Goal: Task Accomplishment & Management: Use online tool/utility

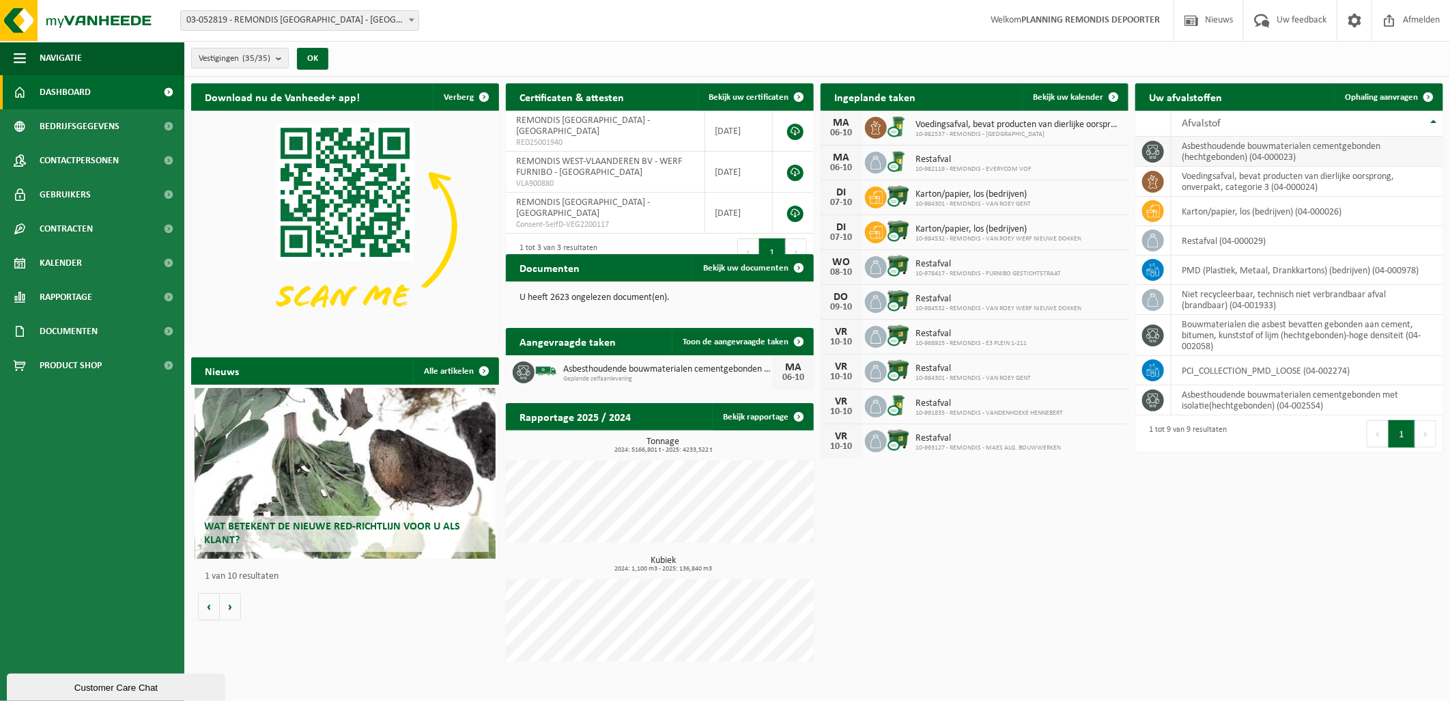
click at [1315, 153] on td "asbesthoudende bouwmaterialen cementgebonden (hechtgebonden) (04-000023)" at bounding box center [1308, 152] width 272 height 30
click at [1394, 94] on span "Ophaling aanvragen" at bounding box center [1381, 97] width 73 height 9
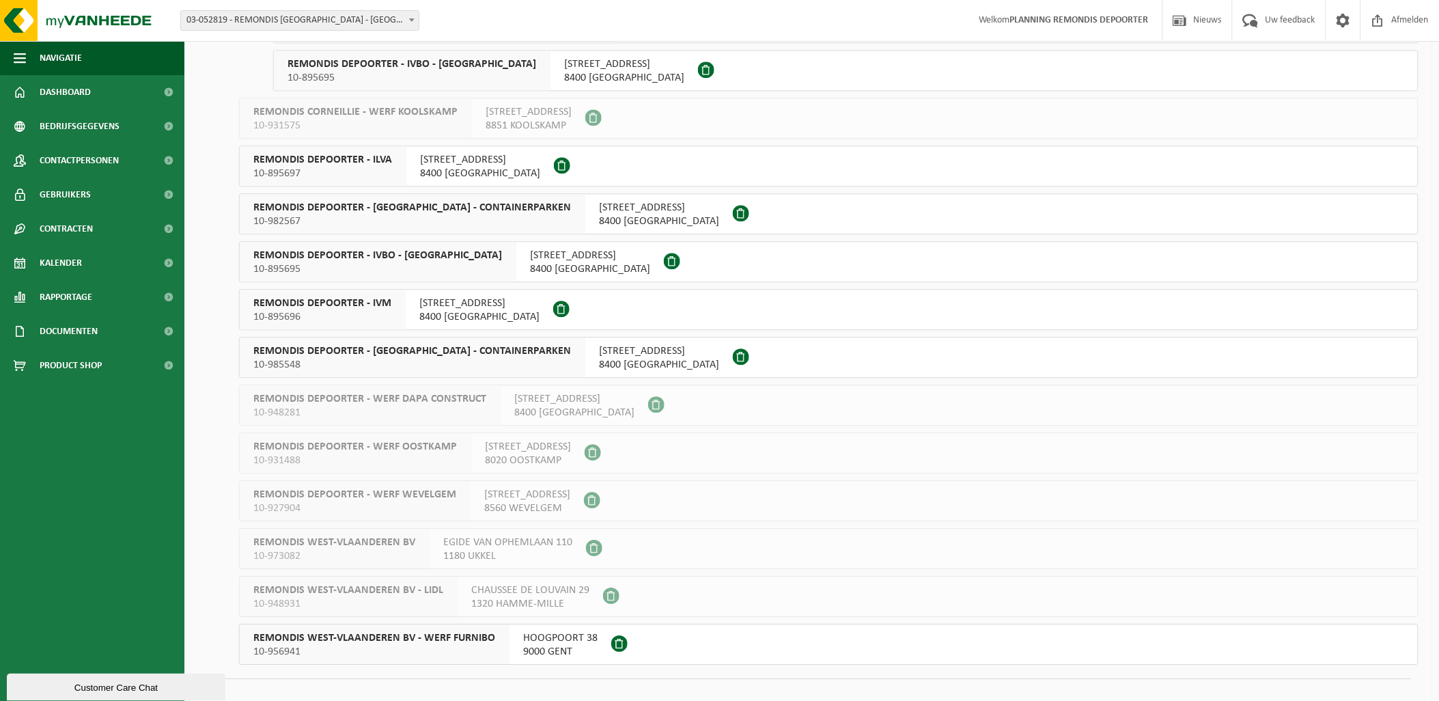
scroll to position [1154, 0]
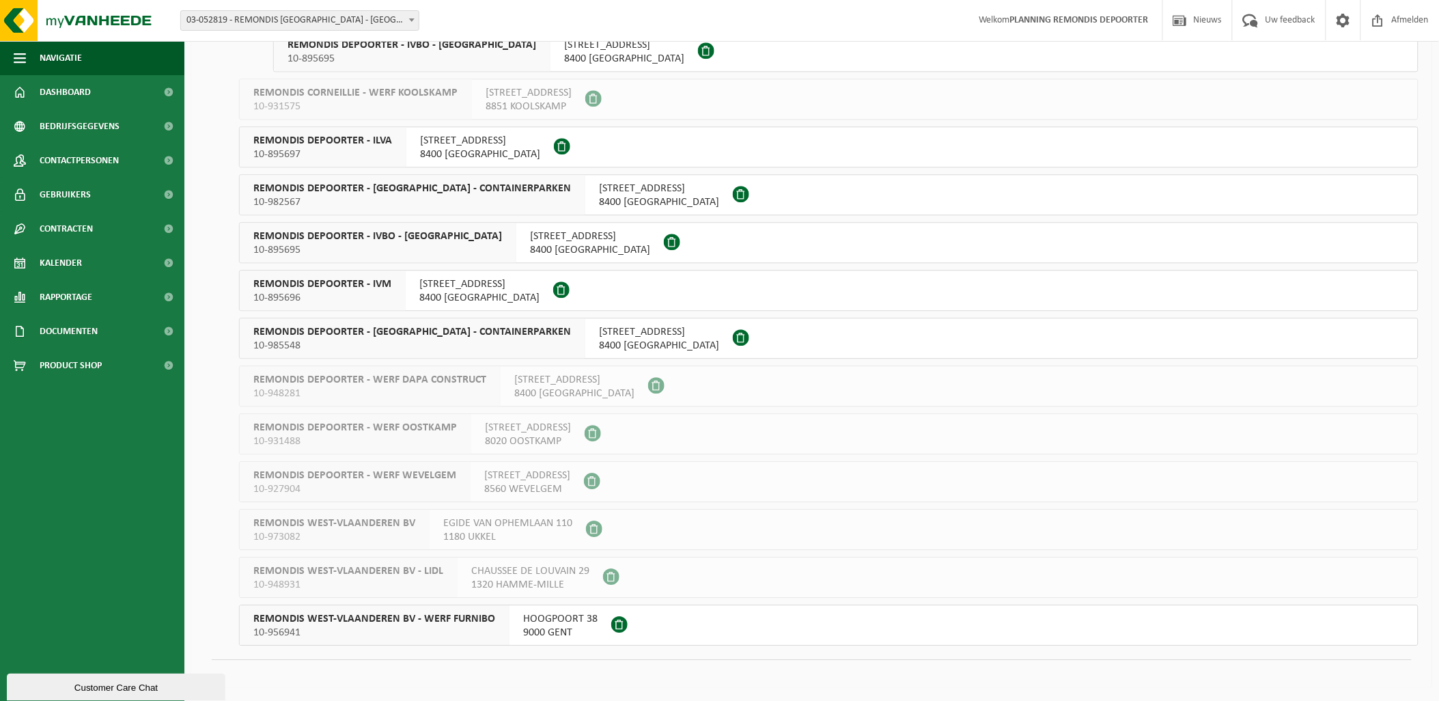
click at [473, 285] on span "ZANDVOORDESCHORREDIJKSTRAAT 83" at bounding box center [479, 284] width 120 height 14
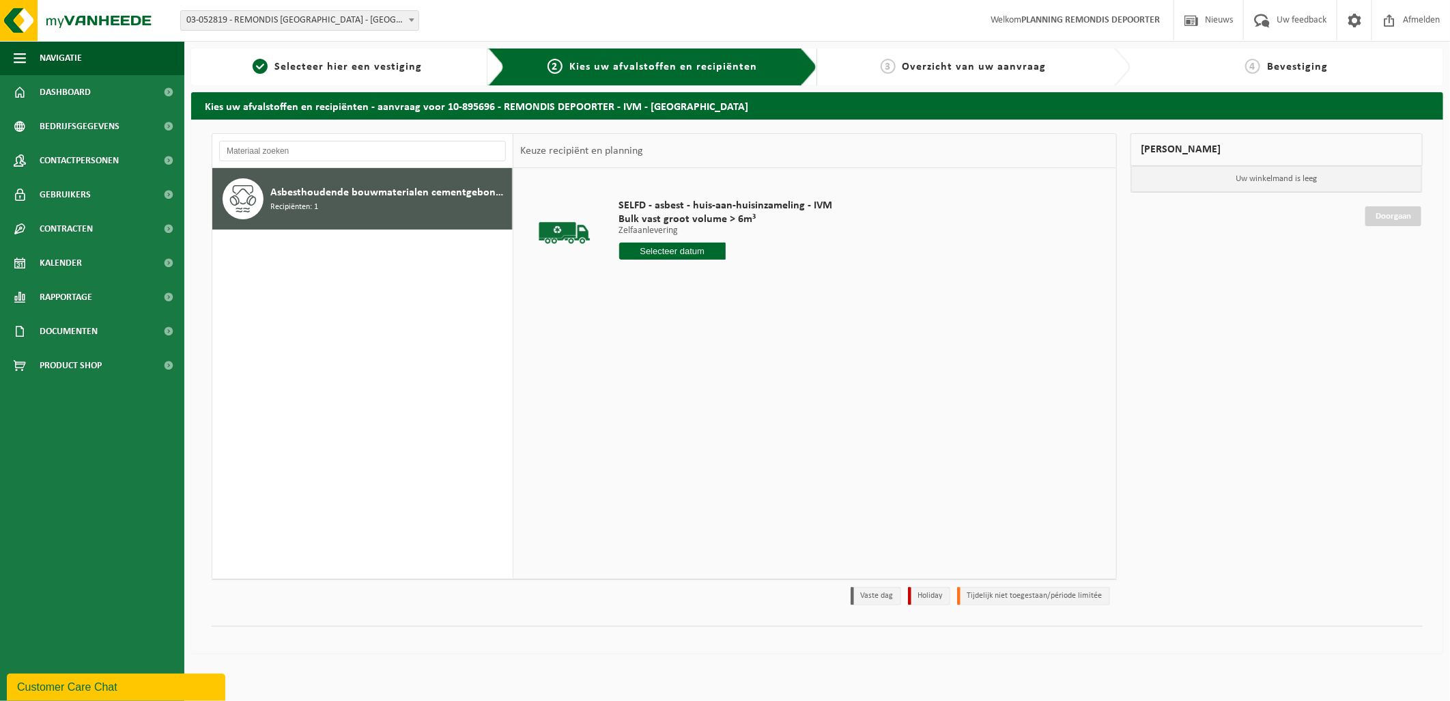
click at [682, 251] on input "text" at bounding box center [672, 250] width 107 height 17
click at [634, 347] on div "6" at bounding box center [632, 350] width 24 height 22
type input "Van [DATE]"
click at [677, 301] on button "In winkelmand" at bounding box center [658, 303] width 75 height 22
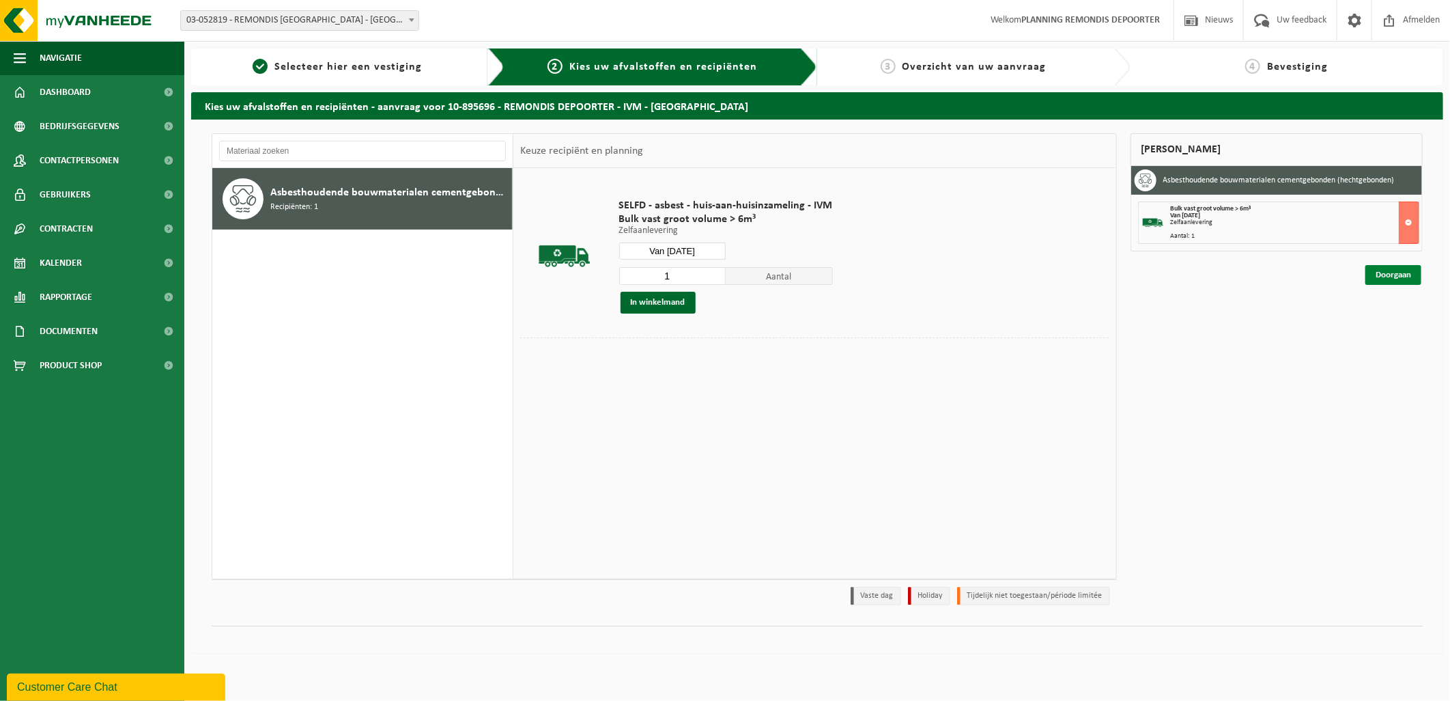
click at [1385, 275] on link "Doorgaan" at bounding box center [1394, 275] width 56 height 20
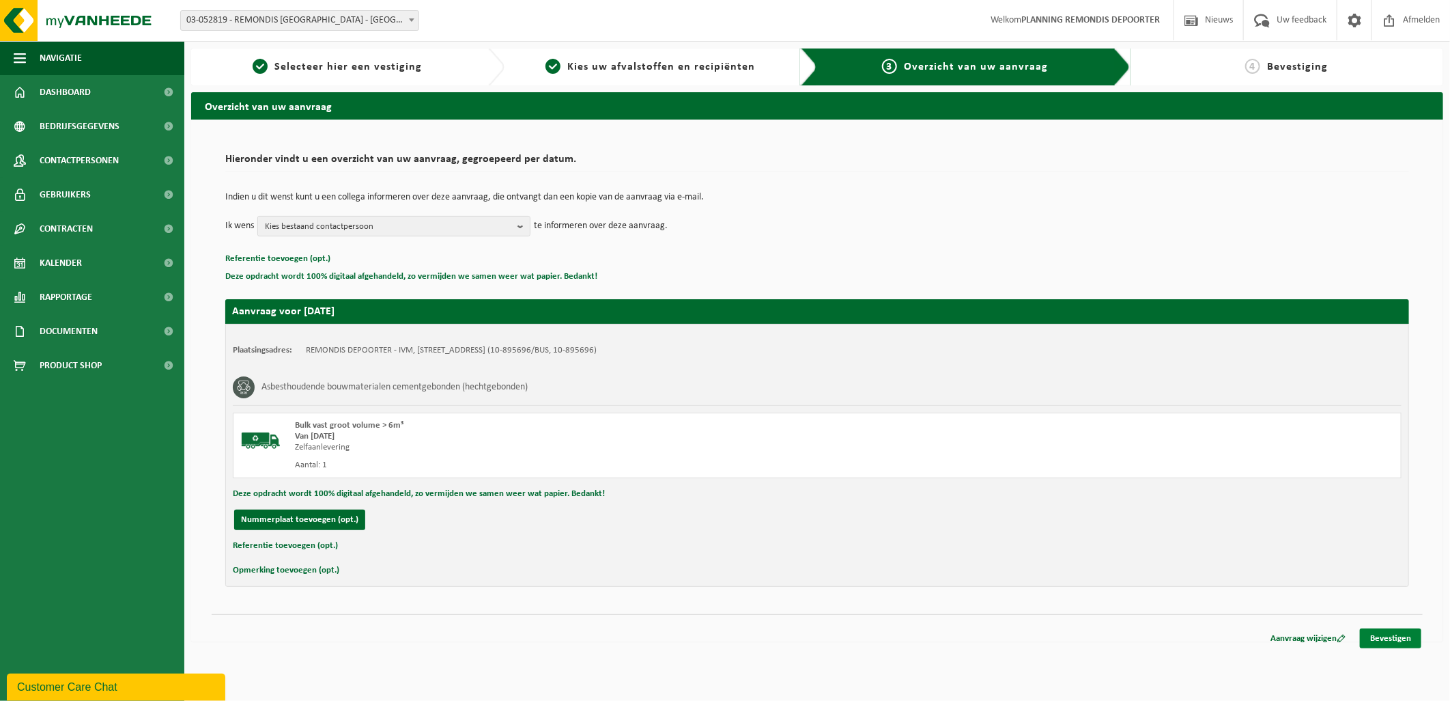
click at [1388, 643] on link "Bevestigen" at bounding box center [1390, 638] width 61 height 20
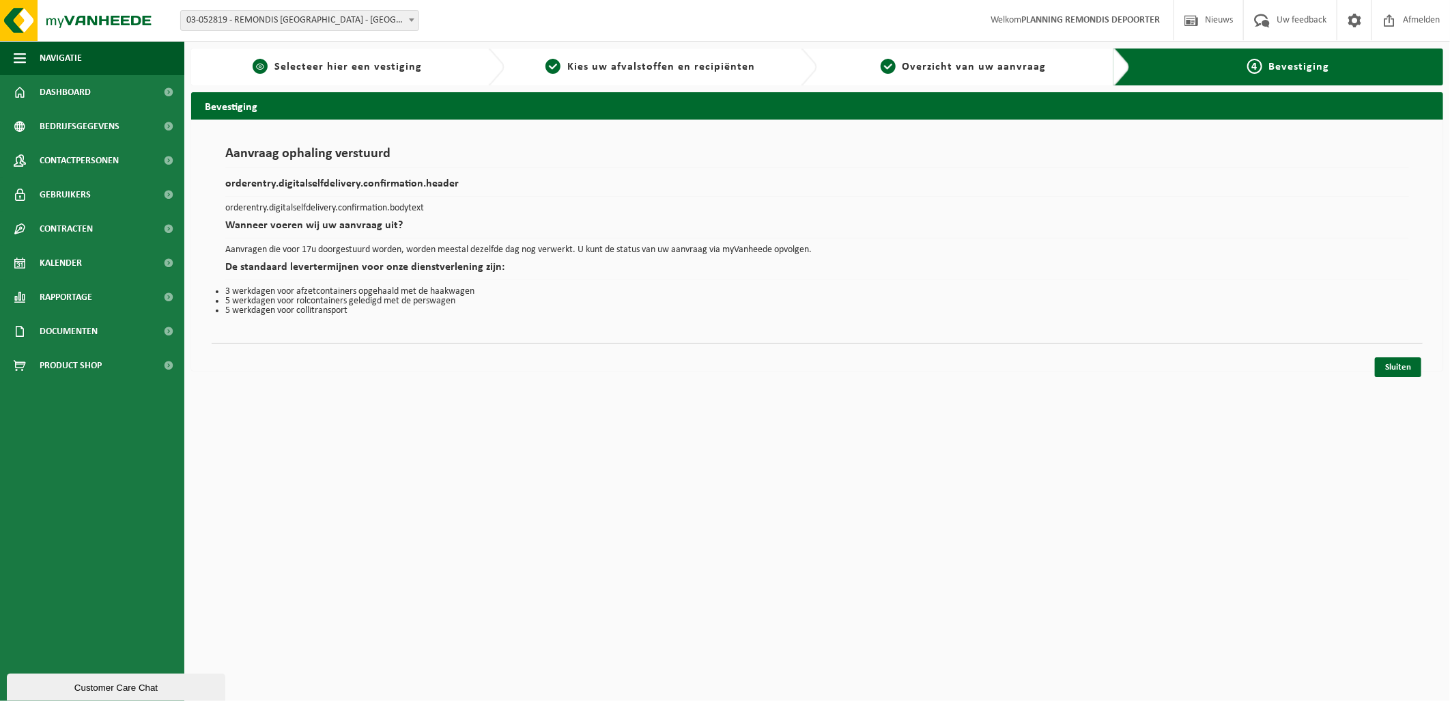
click at [336, 68] on span "Selecteer hier een vestiging" at bounding box center [349, 66] width 148 height 11
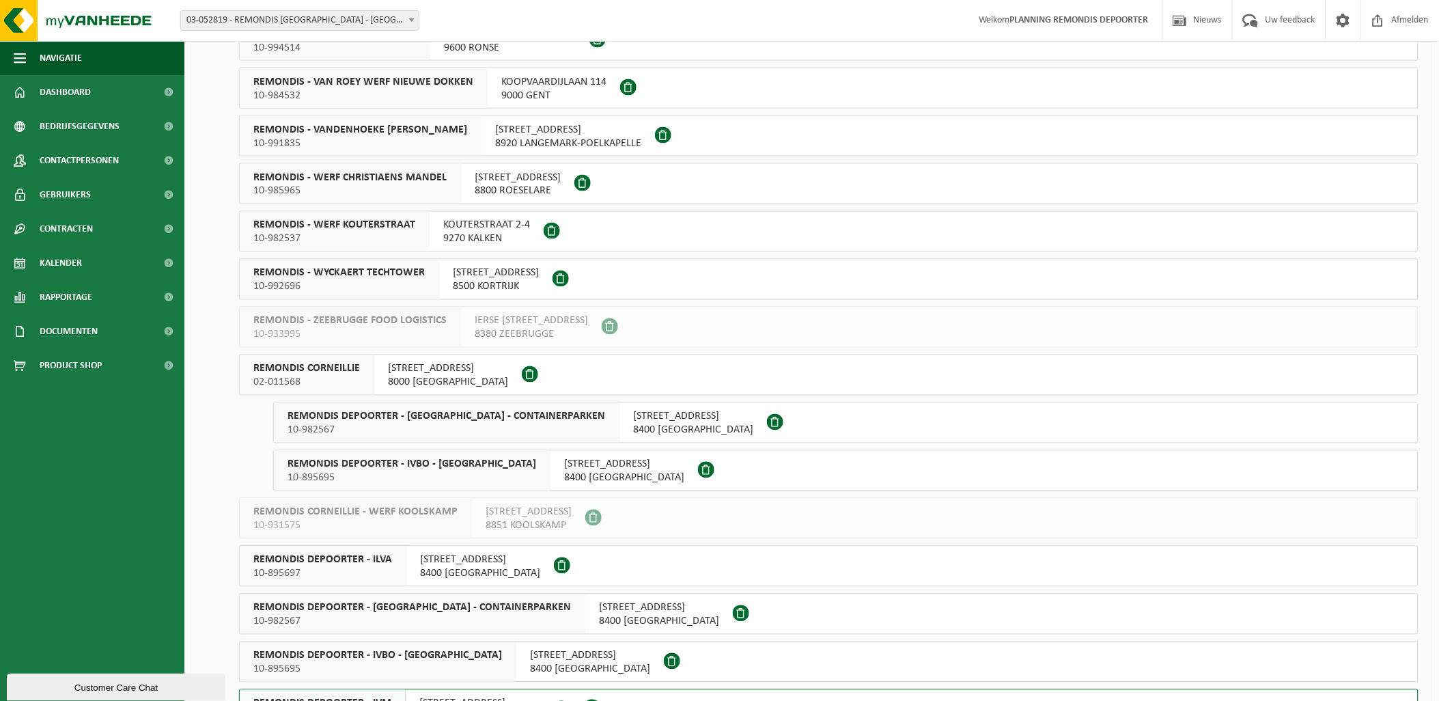
scroll to position [759, 0]
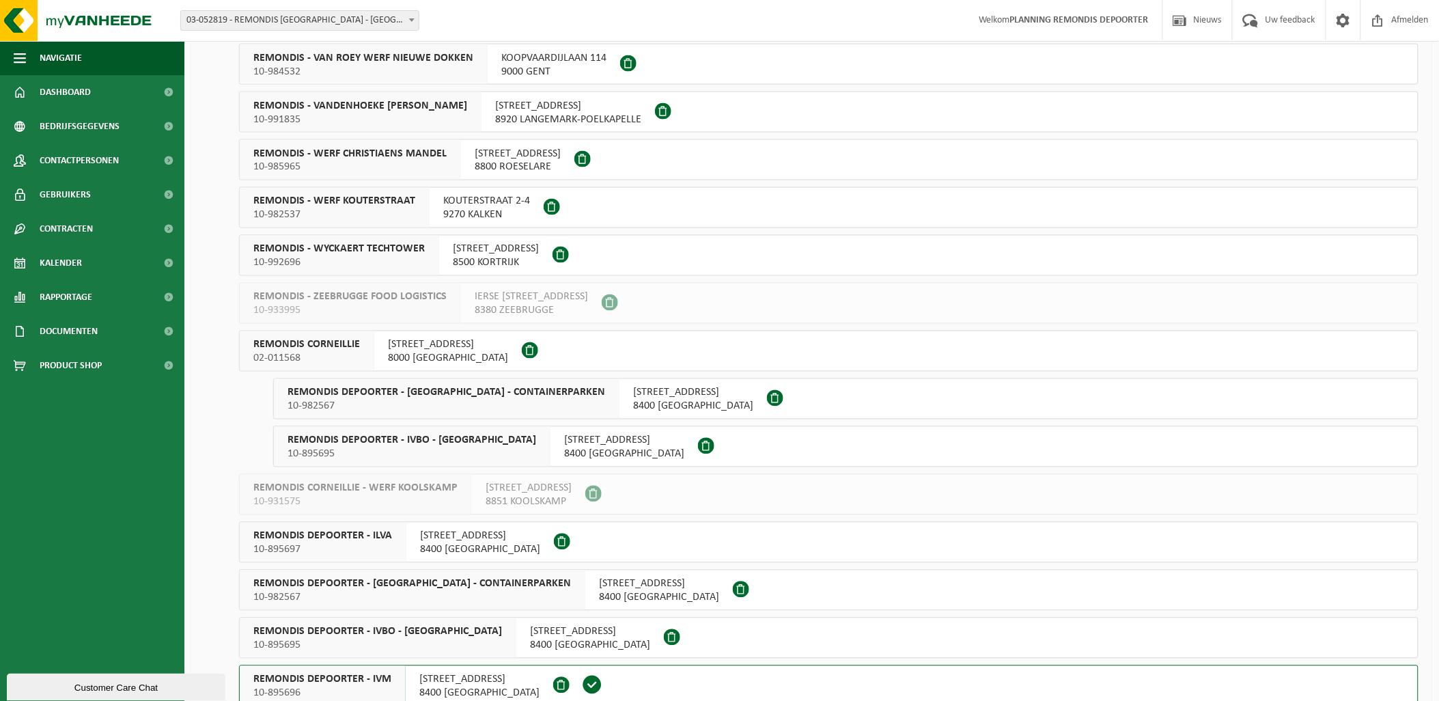
click at [299, 350] on span "REMONDIS CORNEILLIE" at bounding box center [306, 345] width 107 height 14
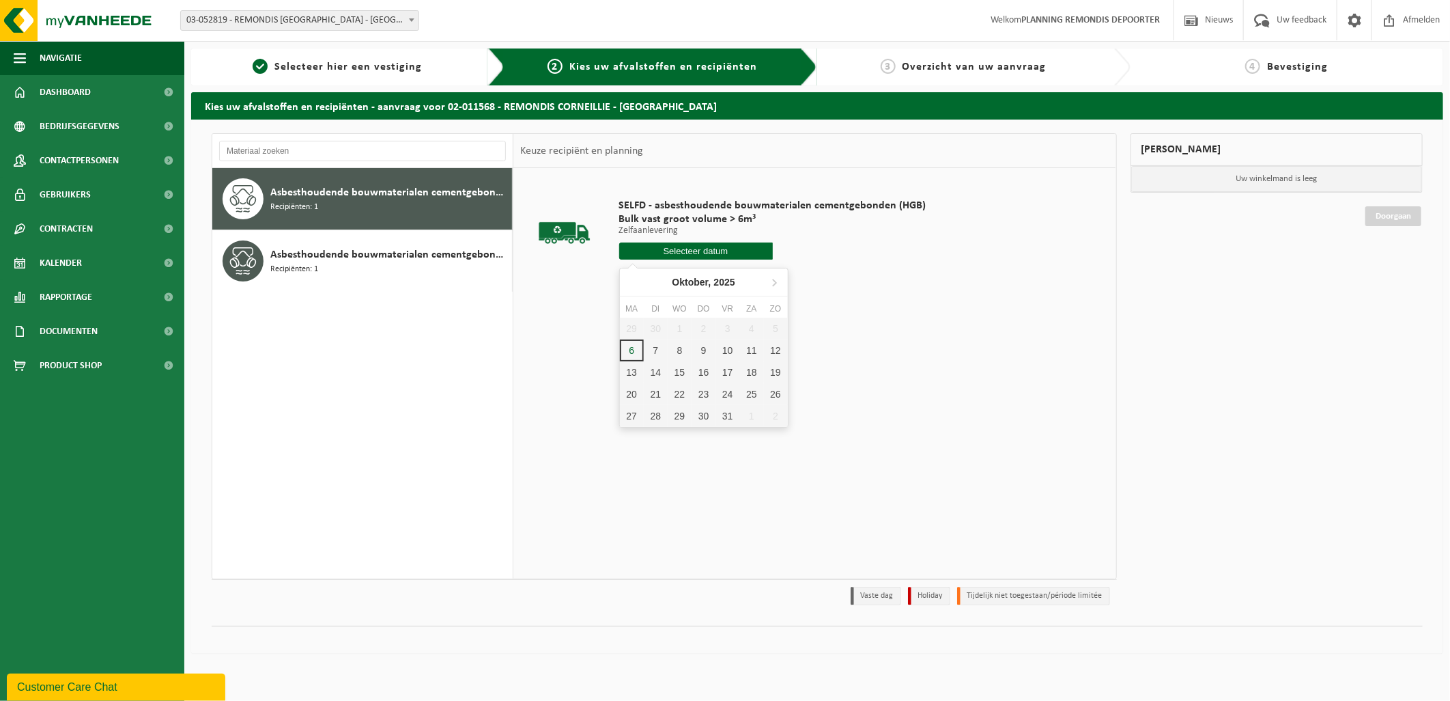
click at [680, 251] on input "text" at bounding box center [696, 250] width 154 height 17
click at [636, 350] on div "6" at bounding box center [632, 350] width 24 height 22
type input "Van [DATE]"
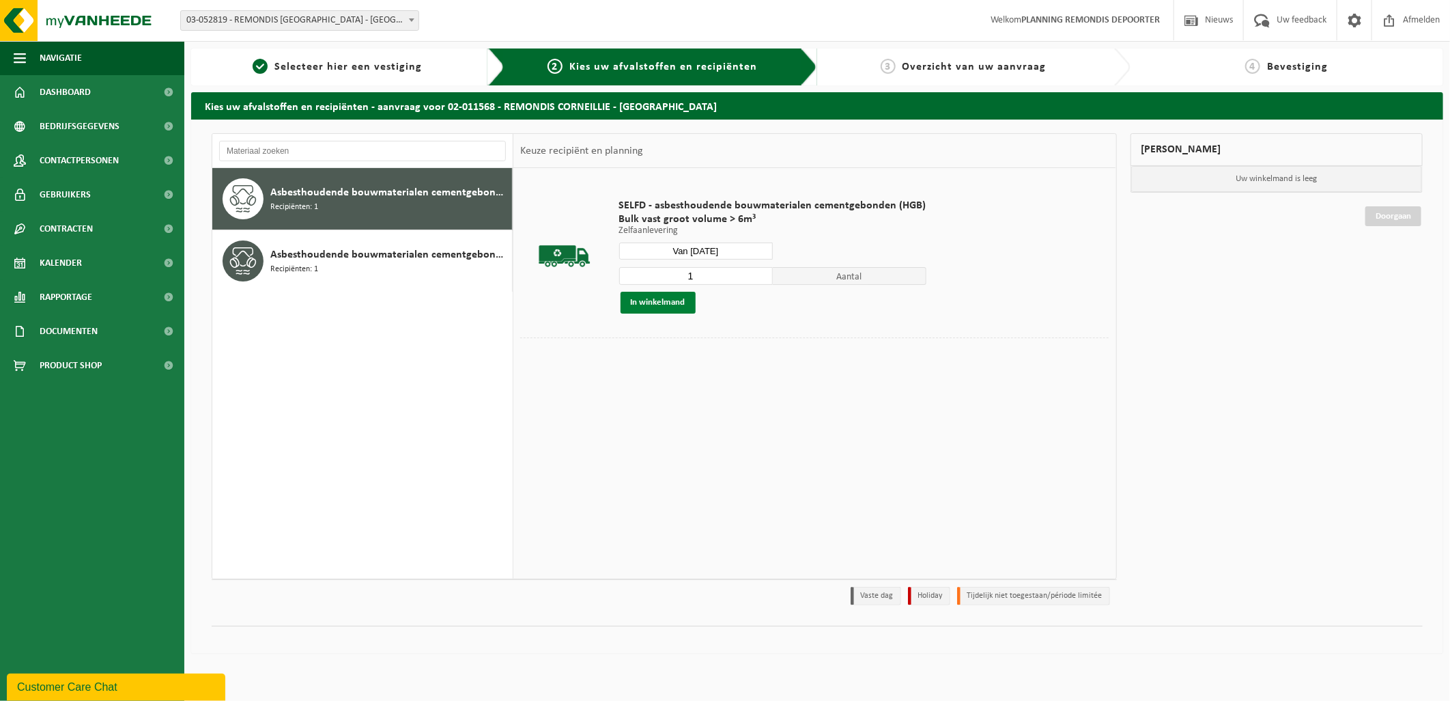
click at [670, 300] on button "In winkelmand" at bounding box center [658, 303] width 75 height 22
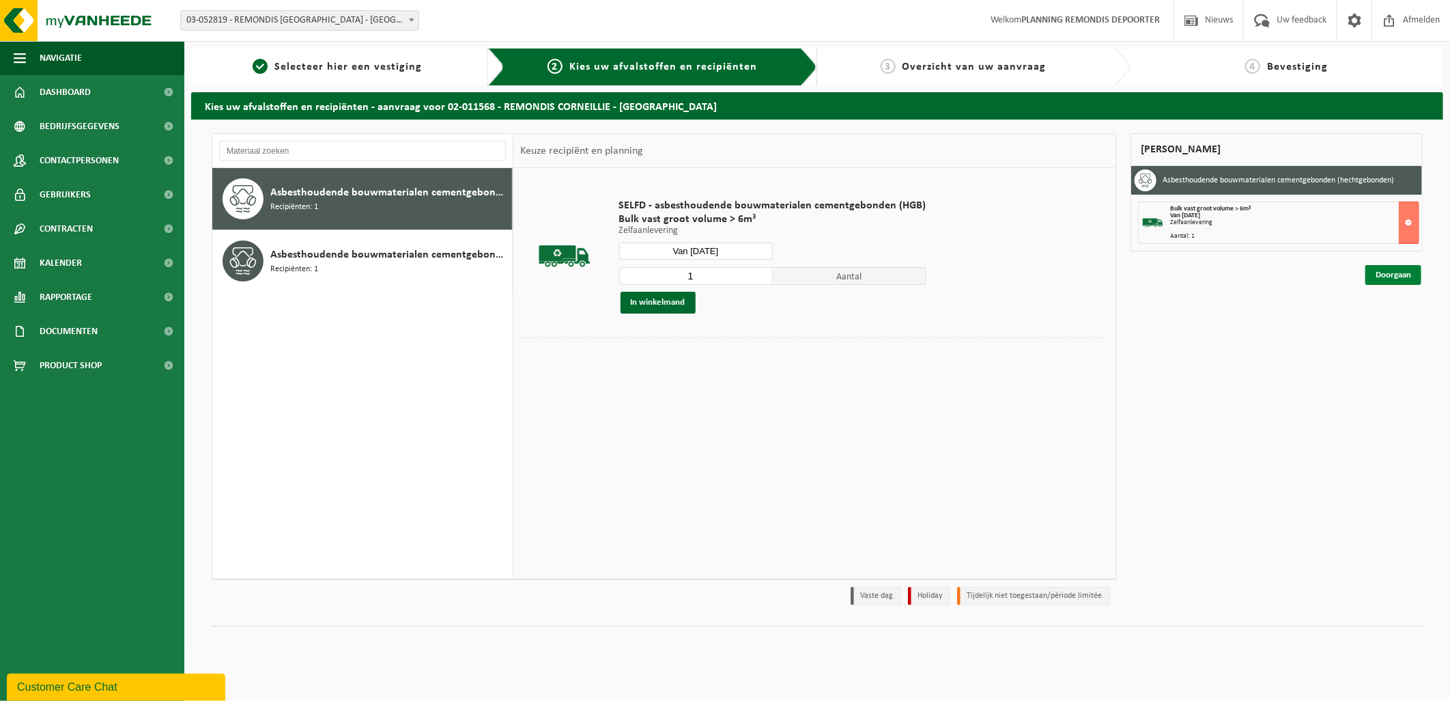
click at [1388, 274] on link "Doorgaan" at bounding box center [1394, 275] width 56 height 20
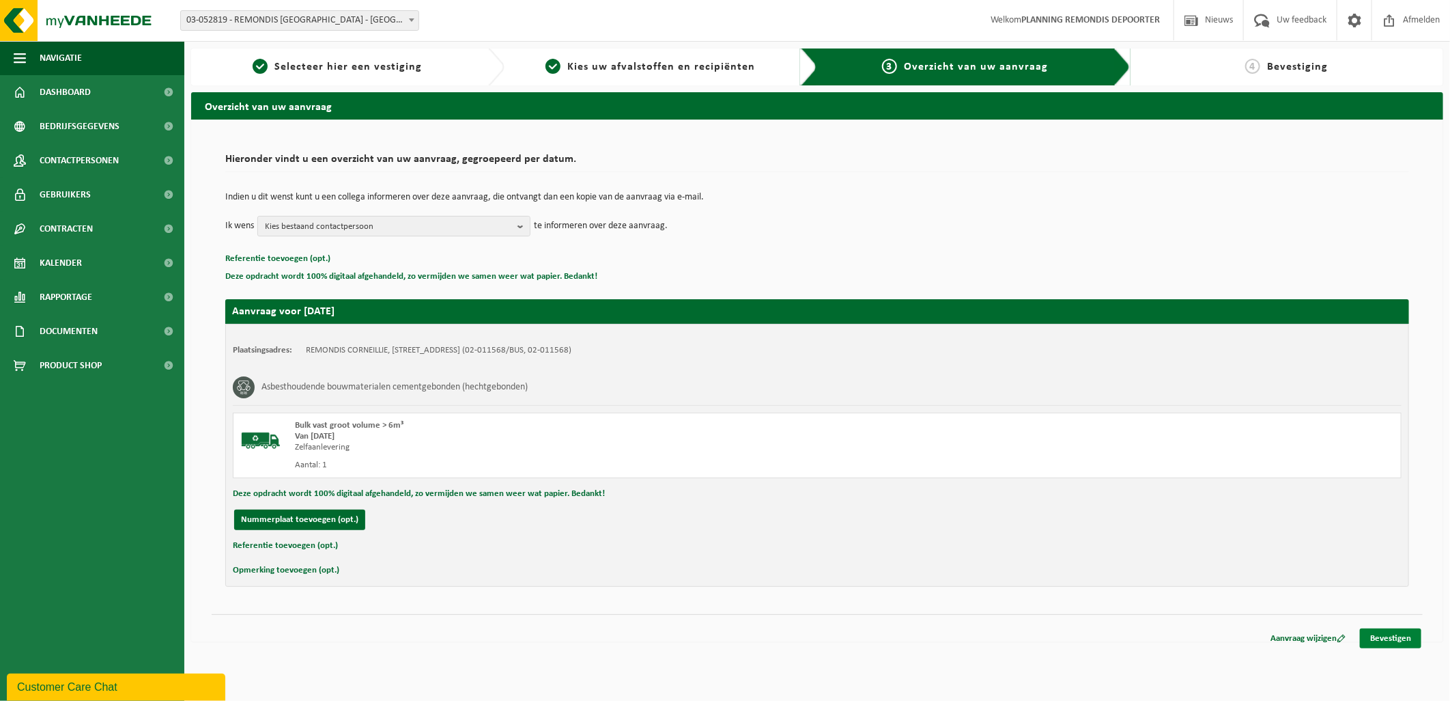
click at [1393, 638] on link "Bevestigen" at bounding box center [1390, 638] width 61 height 20
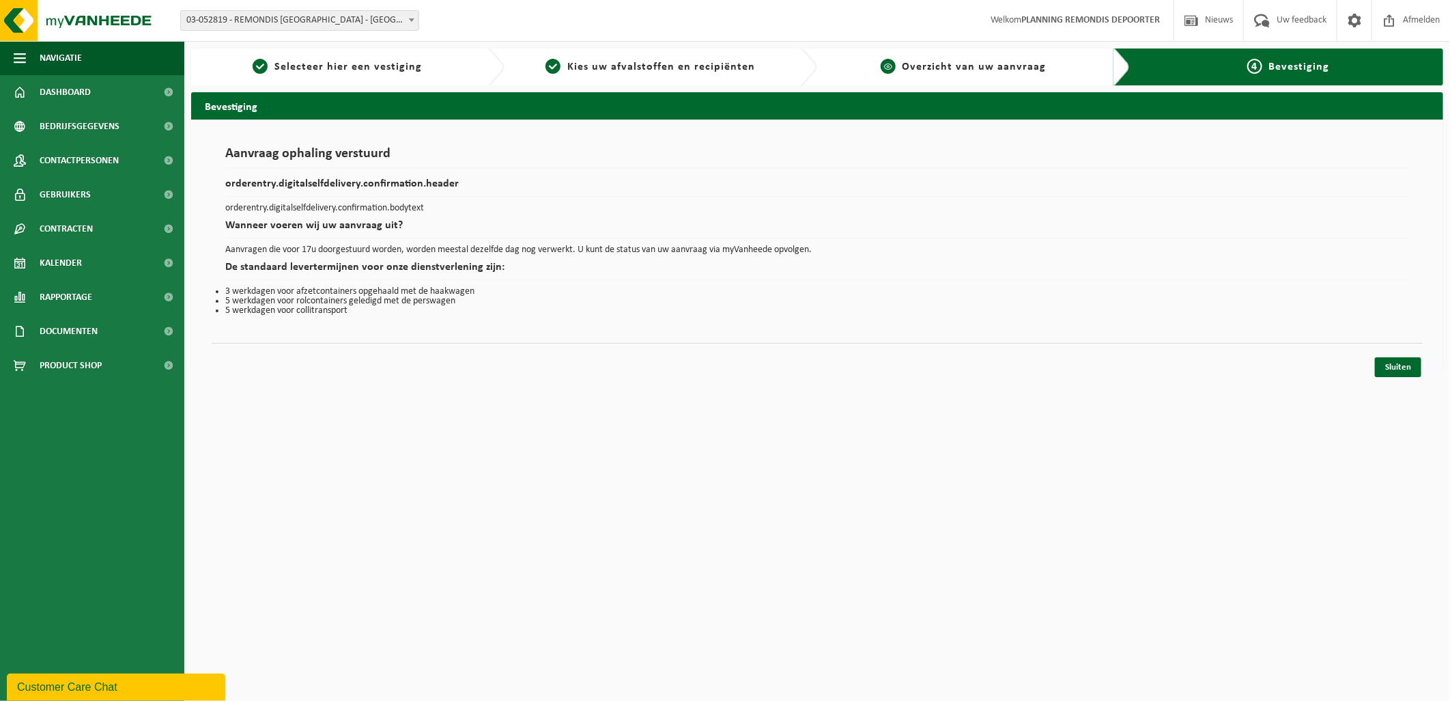
click at [954, 65] on span "Overzicht van uw aanvraag" at bounding box center [975, 66] width 144 height 11
